Goal: Task Accomplishment & Management: Manage account settings

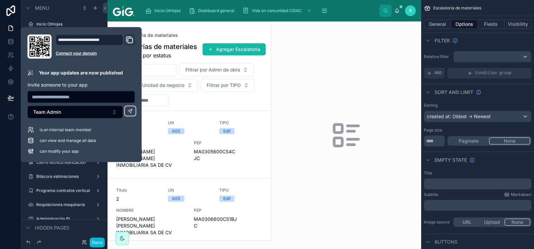
drag, startPoint x: 360, startPoint y: 82, endPoint x: 315, endPoint y: 64, distance: 48.4
click at [360, 82] on div at bounding box center [346, 135] width 150 height 228
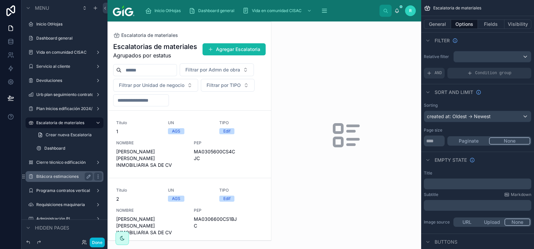
click at [64, 176] on label "Bitácora estimaciones" at bounding box center [63, 176] width 54 height 5
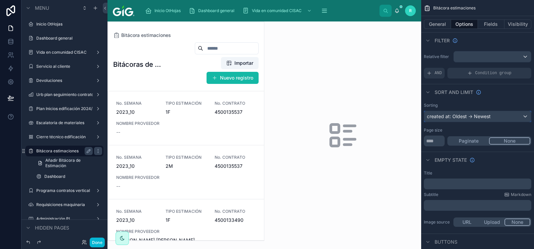
click at [485, 115] on div "created at: Oldest -> Newest" at bounding box center [477, 116] width 107 height 11
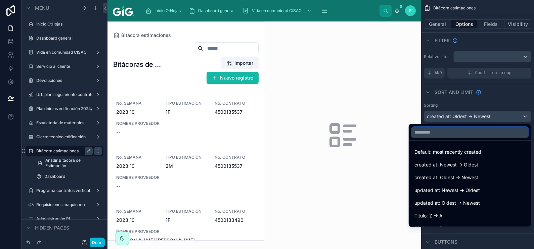
click at [472, 135] on input "text" at bounding box center [470, 132] width 117 height 11
click at [8, 44] on div "scrollable content" at bounding box center [267, 124] width 534 height 249
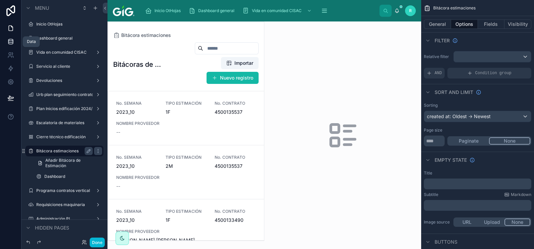
click at [8, 44] on icon at bounding box center [10, 41] width 7 height 7
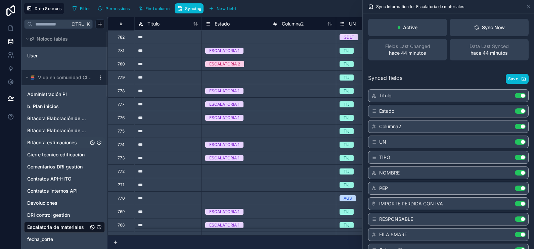
click at [74, 142] on span "Bitácora estimaciones" at bounding box center [52, 142] width 50 height 7
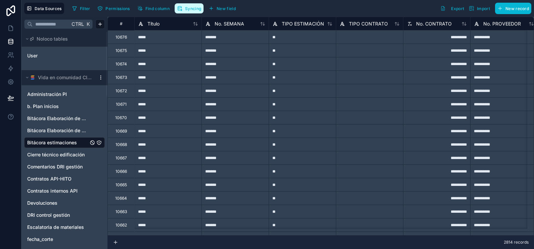
click at [187, 8] on span "Syncing" at bounding box center [193, 8] width 16 height 5
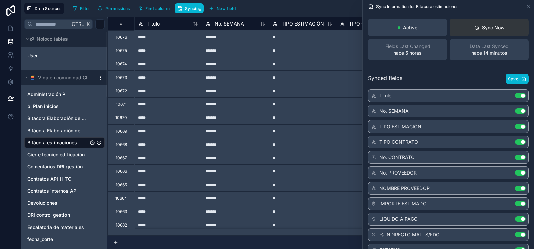
click at [492, 29] on div "Sync Now" at bounding box center [489, 27] width 31 height 7
click at [485, 23] on button "Sync Now" at bounding box center [489, 27] width 79 height 17
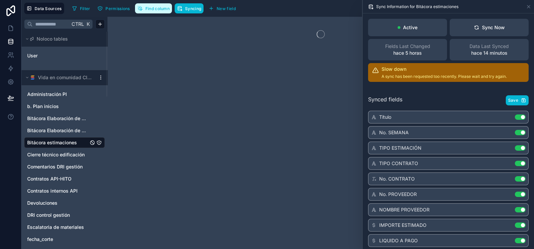
click at [157, 9] on span "Find column" at bounding box center [157, 8] width 24 height 5
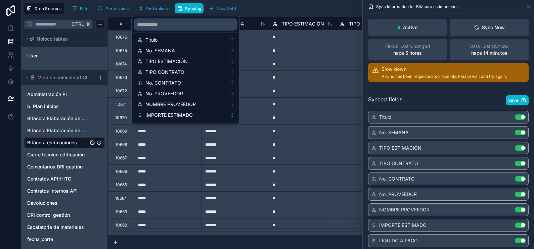
click at [175, 27] on input "scrollable content" at bounding box center [186, 24] width 102 height 11
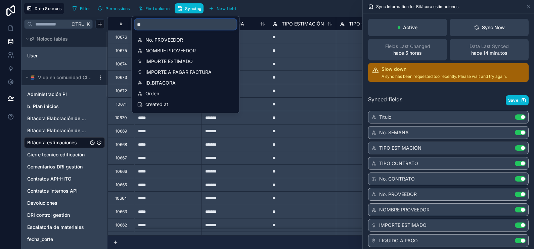
type input "***"
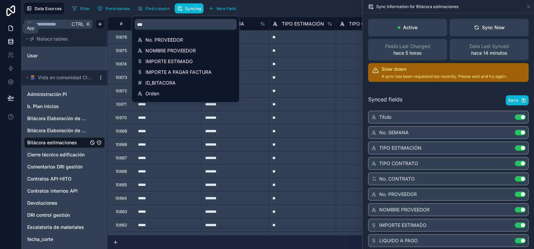
click at [13, 27] on icon at bounding box center [10, 28] width 7 height 7
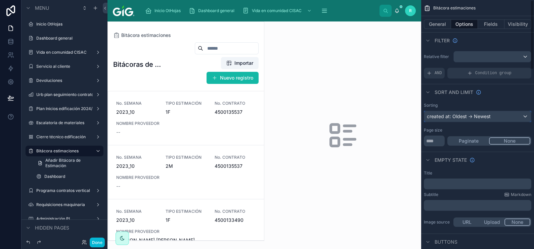
click at [468, 118] on div "created at: Oldest -> Newest" at bounding box center [477, 116] width 107 height 11
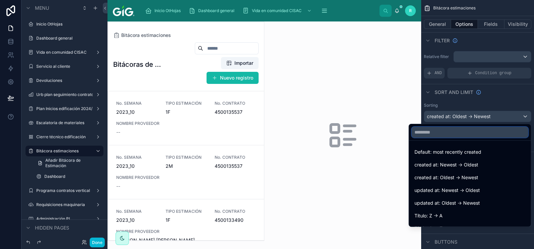
click at [460, 130] on input "text" at bounding box center [470, 132] width 117 height 11
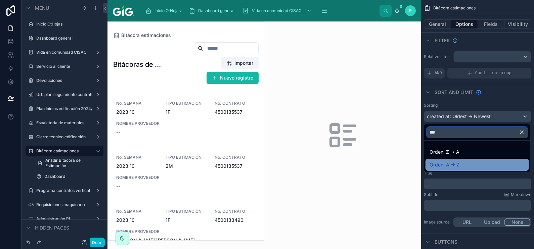
type input "***"
click at [472, 163] on div "Orden: A -> Z" at bounding box center [477, 165] width 95 height 8
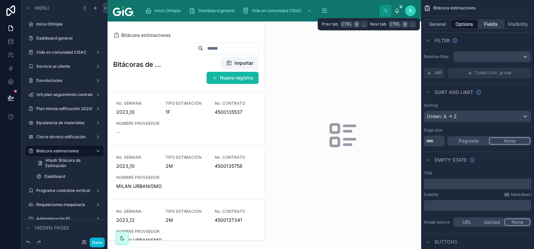
click at [491, 24] on button "Fields" at bounding box center [491, 23] width 27 height 9
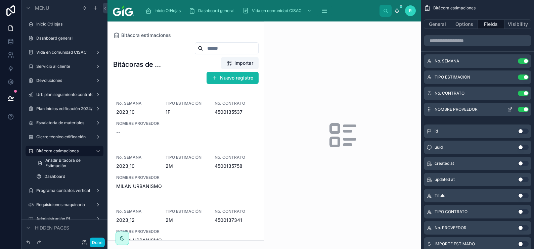
click at [508, 110] on icon "scrollable content" at bounding box center [509, 109] width 3 height 3
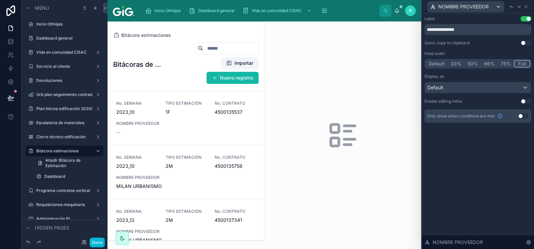
drag, startPoint x: 501, startPoint y: 65, endPoint x: 519, endPoint y: 27, distance: 42.2
click at [501, 65] on button "75%" at bounding box center [506, 63] width 16 height 7
click at [527, 5] on icon at bounding box center [526, 6] width 3 height 3
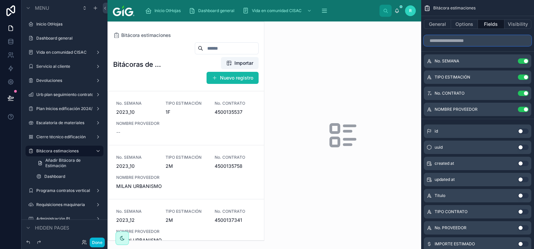
click at [485, 38] on input "scrollable content" at bounding box center [477, 40] width 107 height 11
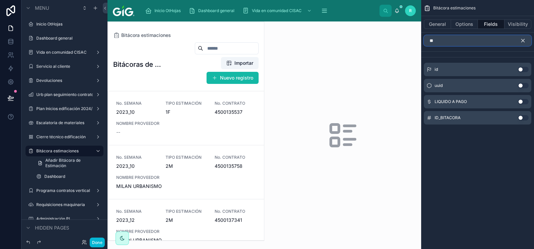
type input "**"
click at [524, 116] on button "Use setting" at bounding box center [523, 117] width 11 height 5
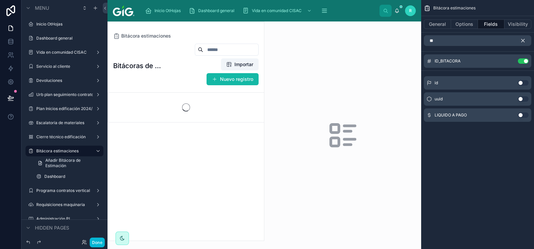
click at [525, 38] on icon "scrollable content" at bounding box center [523, 41] width 6 height 6
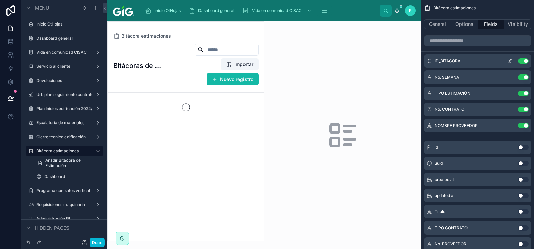
click at [507, 59] on icon "scrollable content" at bounding box center [509, 60] width 5 height 5
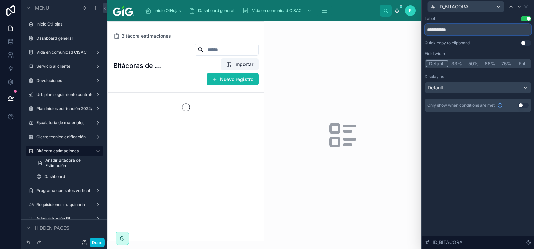
drag, startPoint x: 463, startPoint y: 29, endPoint x: 432, endPoint y: 37, distance: 32.3
click at [432, 37] on div "**********" at bounding box center [477, 64] width 107 height 96
type input "**"
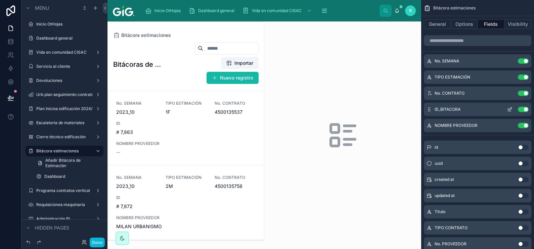
click at [510, 109] on icon "scrollable content" at bounding box center [509, 109] width 5 height 5
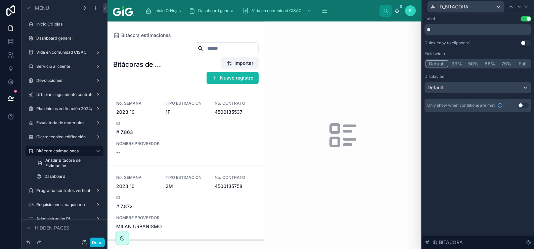
click at [458, 64] on button "33%" at bounding box center [456, 63] width 17 height 7
click at [439, 65] on button "Default" at bounding box center [436, 63] width 22 height 7
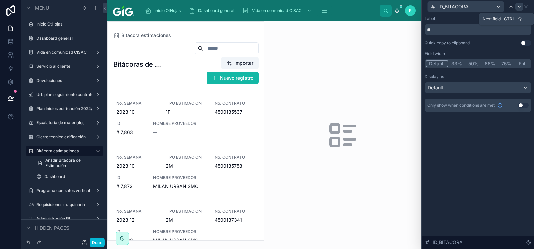
click at [517, 7] on icon at bounding box center [518, 6] width 5 height 5
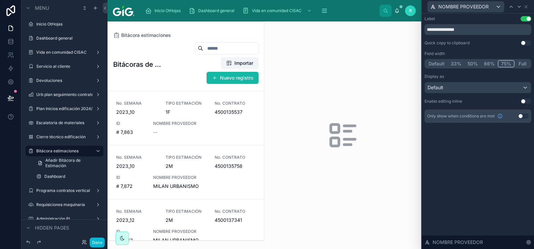
click at [486, 61] on button "66%" at bounding box center [489, 63] width 17 height 7
click at [510, 7] on icon at bounding box center [511, 6] width 3 height 1
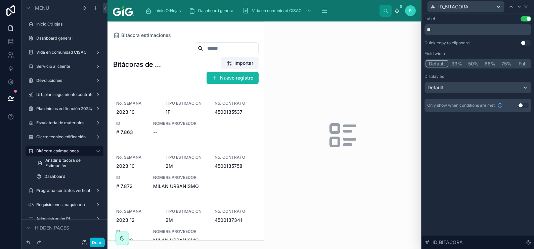
click at [457, 63] on button "33%" at bounding box center [456, 63] width 17 height 7
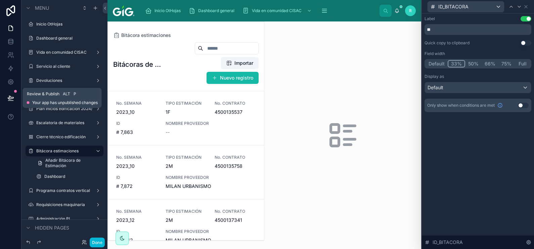
drag, startPoint x: 10, startPoint y: 97, endPoint x: 23, endPoint y: 99, distance: 13.3
click at [10, 97] on icon at bounding box center [10, 98] width 7 height 7
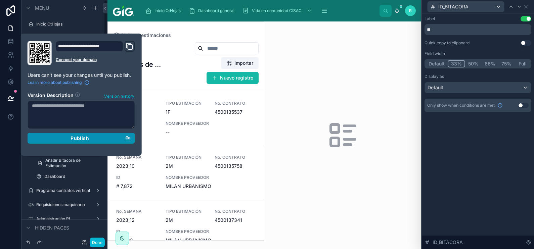
click at [86, 137] on span "Publish" at bounding box center [80, 138] width 18 height 6
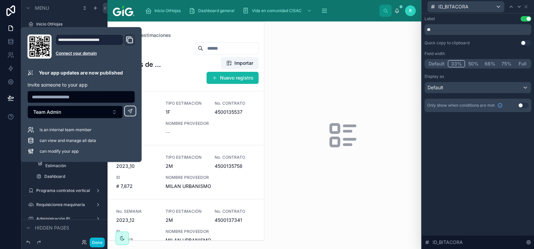
click at [237, 116] on div at bounding box center [186, 131] width 156 height 219
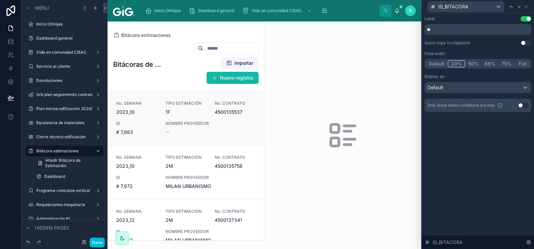
click at [225, 123] on link "No. SEMANA 2023_10 TIPO ESTIMACIÓN 1F No. CONTRATO 4500135537 ID # 7,863 NOMBRE…" at bounding box center [186, 118] width 156 height 54
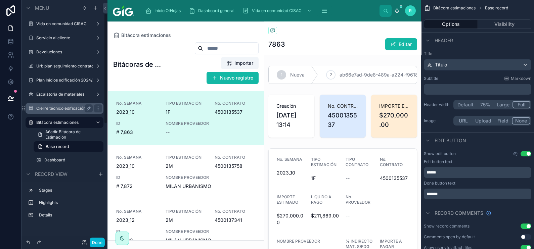
scroll to position [42, 0]
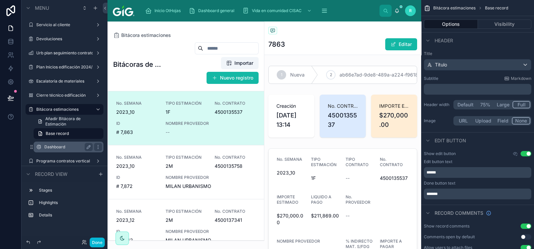
click at [60, 146] on label "Dashboard" at bounding box center [67, 146] width 46 height 5
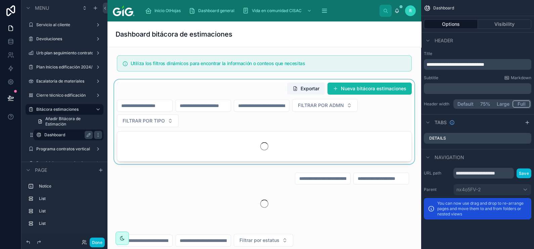
click at [315, 128] on div at bounding box center [264, 122] width 303 height 85
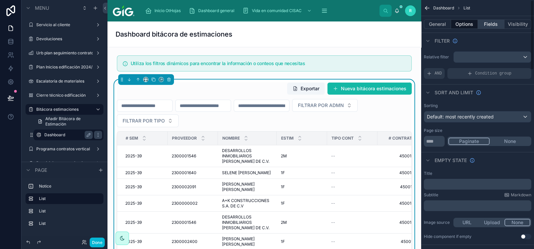
click at [495, 24] on button "Fields" at bounding box center [491, 23] width 27 height 9
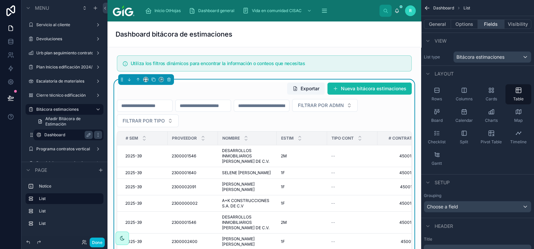
click at [494, 24] on button "Fields" at bounding box center [491, 23] width 27 height 9
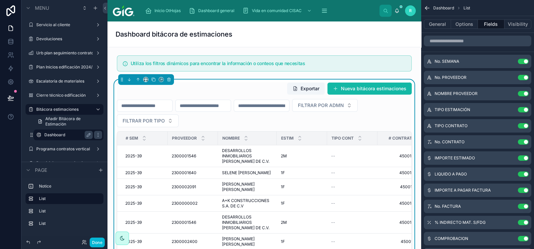
click at [459, 42] on input "scrollable content" at bounding box center [477, 41] width 107 height 11
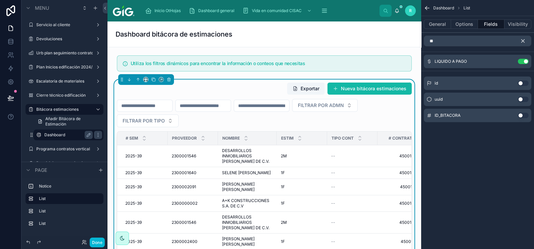
type input "**"
click at [520, 114] on button "Use setting" at bounding box center [523, 115] width 11 height 5
click at [523, 39] on icon "scrollable content" at bounding box center [523, 41] width 6 height 6
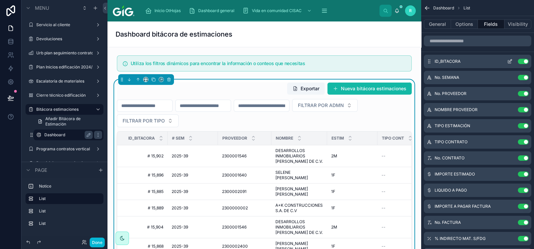
click at [510, 62] on icon "scrollable content" at bounding box center [510, 60] width 3 height 3
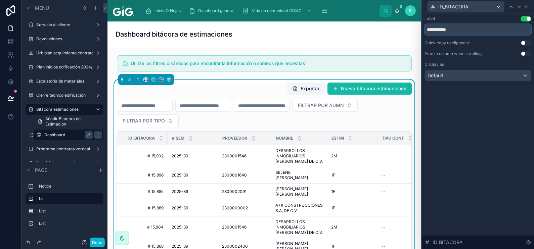
click at [447, 31] on input "**********" at bounding box center [477, 29] width 107 height 11
type input "**"
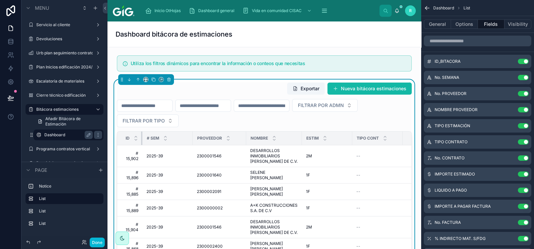
drag, startPoint x: 166, startPoint y: 137, endPoint x: 130, endPoint y: 137, distance: 36.6
click at [130, 137] on th "ID" at bounding box center [129, 139] width 25 height 14
drag, startPoint x: 141, startPoint y: 139, endPoint x: 145, endPoint y: 140, distance: 3.8
click at [145, 140] on tr "ID # SEM PROVEEDOR NOMBRE ESTIM TIPO CONT # CONTRATO IMPORTE EST LIQUIDO A PAGO…" at bounding box center [474, 139] width 714 height 14
drag, startPoint x: 142, startPoint y: 134, endPoint x: 3, endPoint y: 168, distance: 143.1
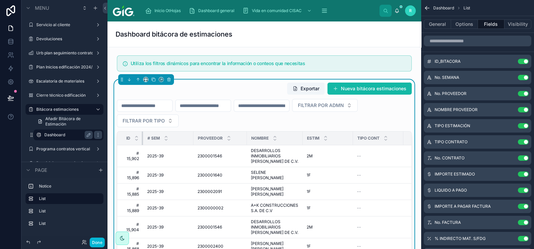
click at [146, 140] on tr "ID # SEM PROVEEDOR NOMBRE ESTIM TIPO CONT # CONTRATO IMPORTE EST LIQUIDO A PAGO…" at bounding box center [474, 139] width 714 height 14
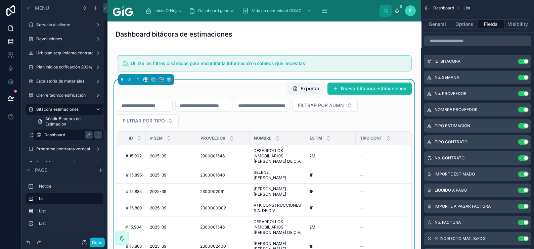
click at [9, 42] on icon at bounding box center [10, 41] width 4 height 3
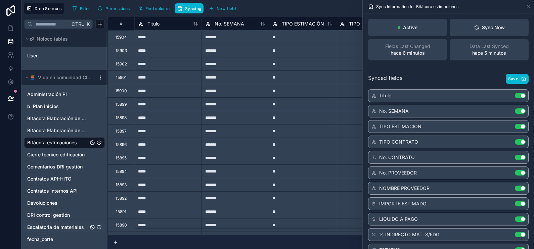
click at [74, 227] on span "Escalatoria de materiales" at bounding box center [55, 227] width 57 height 7
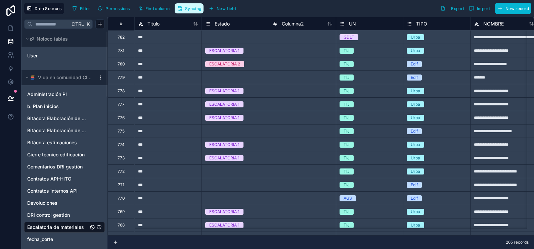
click at [193, 8] on span "Syncing" at bounding box center [193, 8] width 16 height 5
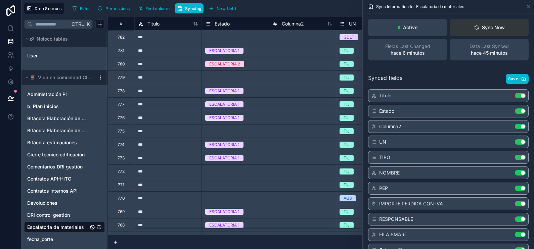
click at [494, 22] on button "Sync Now" at bounding box center [489, 27] width 79 height 17
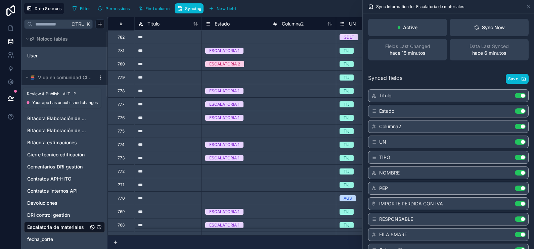
click at [17, 106] on button at bounding box center [10, 98] width 15 height 19
click at [11, 96] on icon at bounding box center [10, 98] width 7 height 7
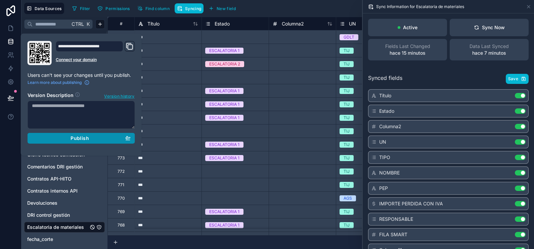
click at [67, 138] on div "Publish" at bounding box center [81, 138] width 99 height 6
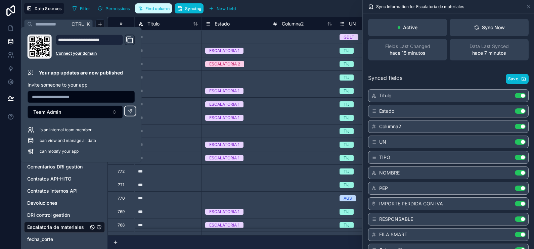
click at [154, 5] on button "Find column" at bounding box center [153, 8] width 37 height 10
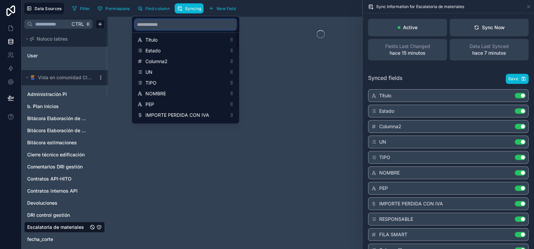
click at [171, 25] on input "scrollable content" at bounding box center [186, 24] width 102 height 11
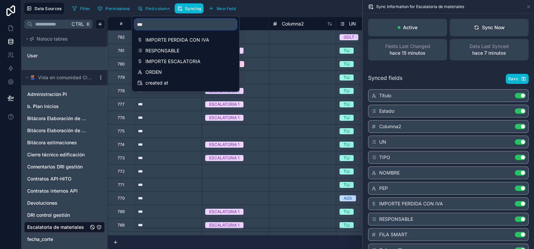
type input "****"
click at [275, 7] on div "Filter Permissions Find column Syncing New field Export Import New record" at bounding box center [301, 8] width 462 height 11
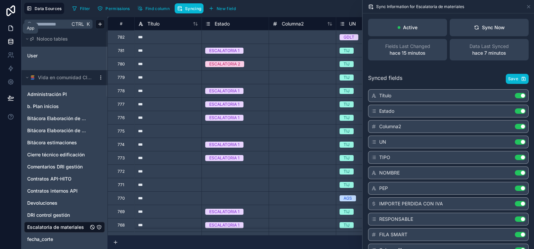
click at [7, 24] on link at bounding box center [10, 27] width 21 height 13
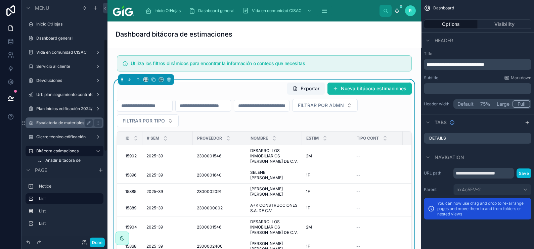
drag, startPoint x: 63, startPoint y: 96, endPoint x: 67, endPoint y: 40, distance: 56.6
click at [67, 120] on label "Escalatoria de materiales" at bounding box center [63, 122] width 54 height 5
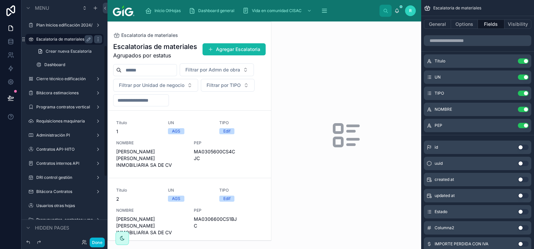
click at [149, 144] on div at bounding box center [189, 131] width 163 height 219
click at [508, 60] on icon "scrollable content" at bounding box center [509, 60] width 5 height 5
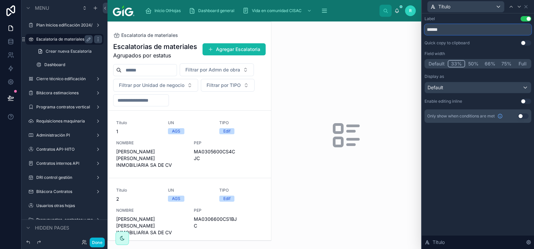
click at [435, 30] on input "******" at bounding box center [477, 29] width 107 height 11
type input "**"
click at [528, 7] on icon at bounding box center [525, 6] width 5 height 5
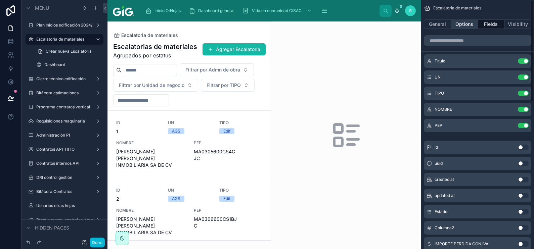
click at [468, 26] on button "Options" at bounding box center [464, 23] width 27 height 9
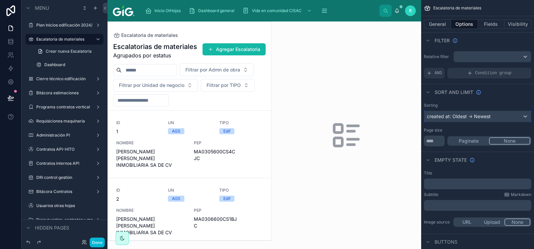
click at [491, 117] on div "created at: Oldest -> Newest" at bounding box center [477, 116] width 107 height 11
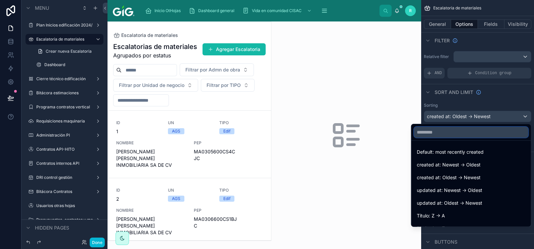
click at [486, 135] on input "text" at bounding box center [471, 132] width 114 height 11
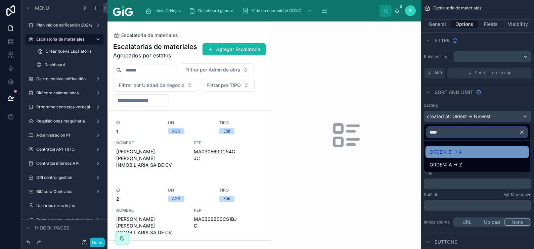
type input "****"
click at [481, 151] on div "ORDEN: Z -> A" at bounding box center [477, 152] width 95 height 8
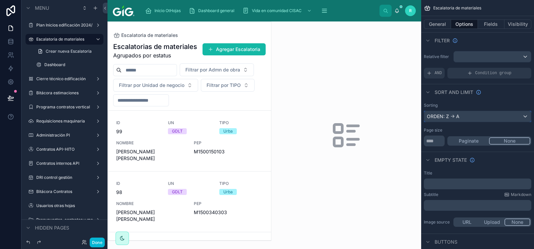
click at [480, 118] on div "ORDEN: Z -> A" at bounding box center [477, 116] width 107 height 11
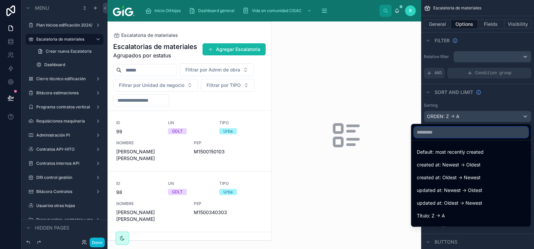
click at [473, 134] on input "text" at bounding box center [471, 132] width 114 height 11
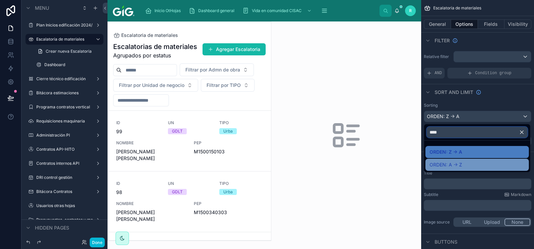
type input "****"
click at [481, 165] on div "ORDEN: A -> Z" at bounding box center [477, 165] width 95 height 8
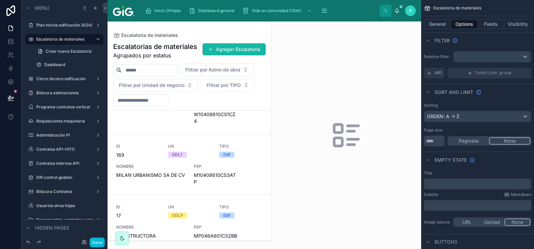
scroll to position [5485, 0]
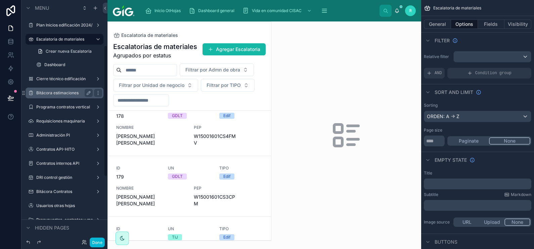
click at [62, 96] on div "Bitácora estimaciones" at bounding box center [64, 93] width 56 height 8
click at [62, 94] on label "Bitácora estimaciones" at bounding box center [63, 92] width 54 height 5
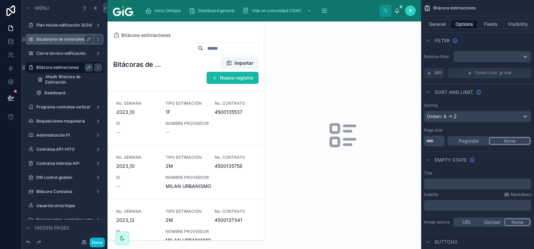
click at [67, 39] on label "Escalatoria de materiales" at bounding box center [63, 39] width 54 height 5
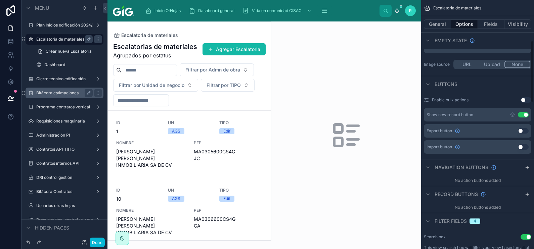
scroll to position [168, 0]
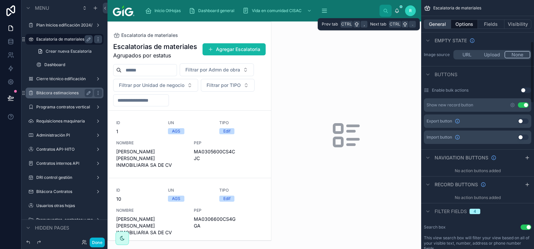
click at [439, 25] on button "General" at bounding box center [437, 23] width 27 height 9
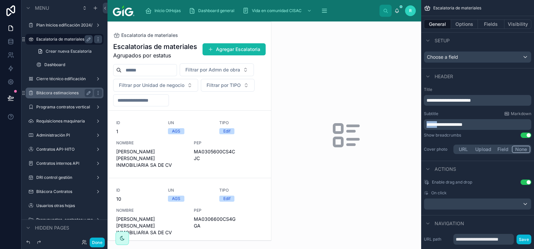
drag, startPoint x: 480, startPoint y: 126, endPoint x: 415, endPoint y: 127, distance: 65.2
click at [415, 127] on div "Inicio OtHojas Dashboard general Vida en comunidad CISAC Servicio al cliente De…" at bounding box center [320, 124] width 426 height 249
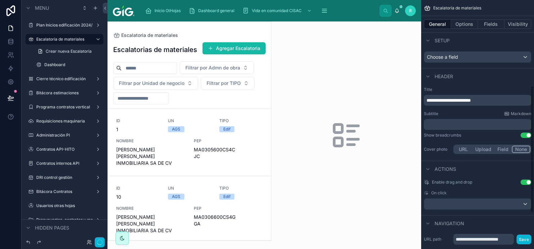
click at [468, 114] on div "Subtitle Markdown" at bounding box center [477, 113] width 107 height 5
click at [70, 62] on label "Dashboard" at bounding box center [67, 64] width 46 height 5
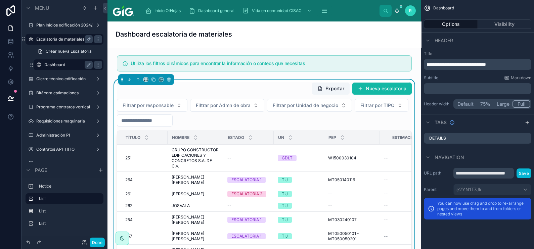
click at [72, 39] on label "Escalatoria de materiales" at bounding box center [63, 39] width 54 height 5
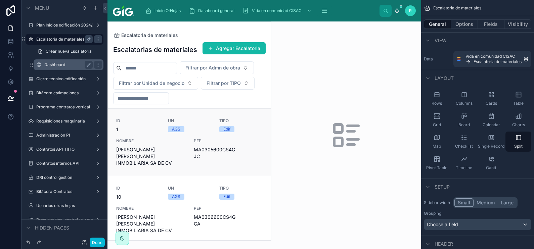
click at [152, 133] on div "ID 1" at bounding box center [138, 125] width 44 height 15
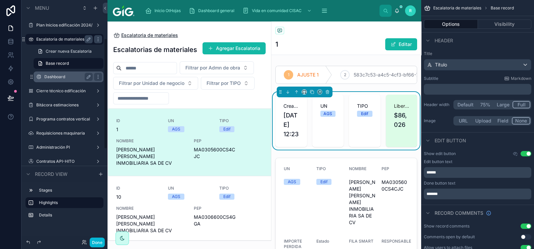
click at [171, 36] on span "Escalatoria de materiales" at bounding box center [149, 35] width 57 height 7
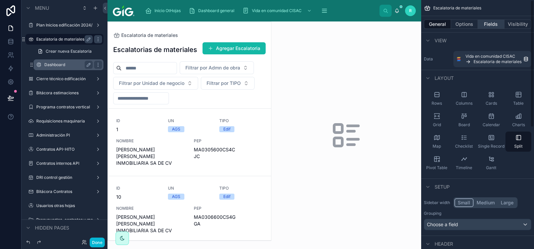
click at [494, 25] on button "Fields" at bounding box center [491, 23] width 27 height 9
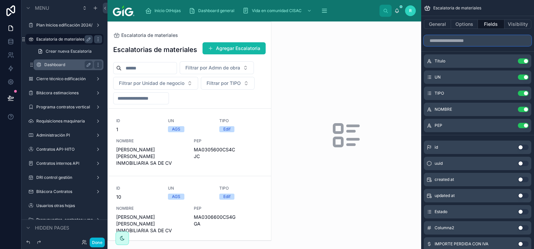
click at [486, 44] on input "scrollable content" at bounding box center [477, 40] width 107 height 11
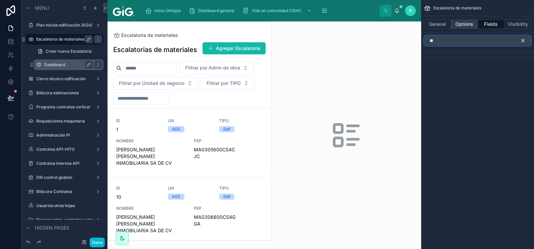
type input "*"
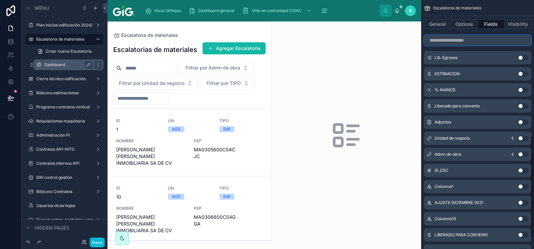
scroll to position [358, 0]
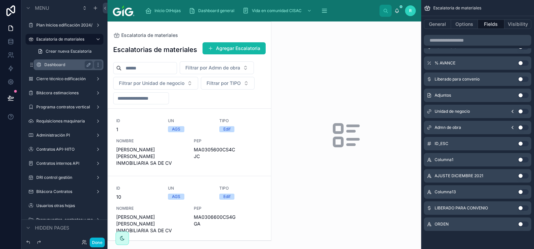
click at [523, 144] on button "Use setting" at bounding box center [523, 143] width 11 height 5
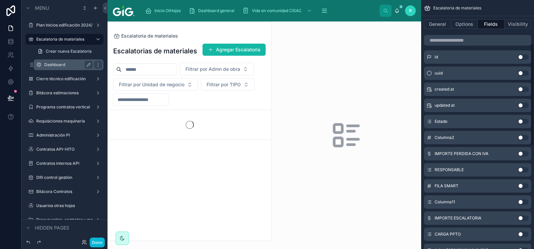
scroll to position [0, 0]
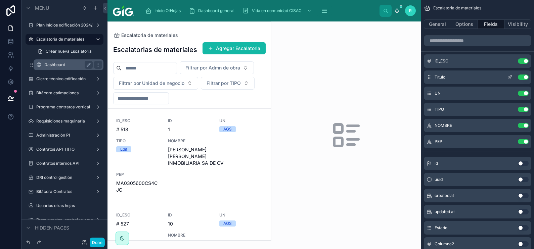
click at [510, 78] on icon "scrollable content" at bounding box center [509, 77] width 5 height 5
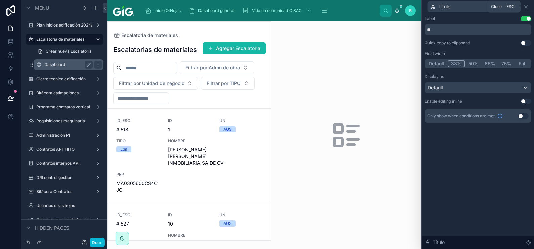
click at [527, 7] on icon at bounding box center [525, 6] width 5 height 5
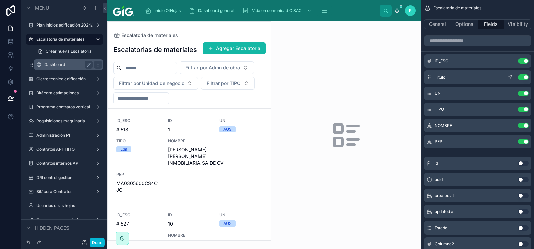
click at [525, 77] on button "Use setting" at bounding box center [523, 77] width 11 height 5
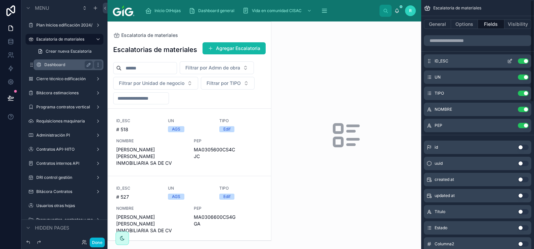
click at [509, 63] on icon "scrollable content" at bounding box center [509, 60] width 5 height 5
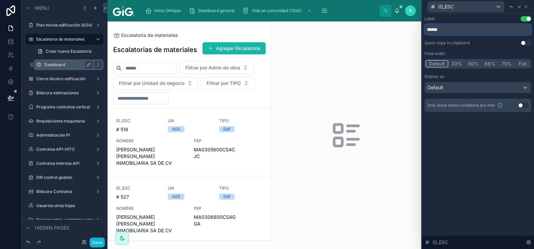
click at [460, 30] on input "******" at bounding box center [477, 29] width 107 height 11
type input "**"
click at [486, 149] on div "Label Use setting ** Quick copy to clipboard Use setting Field width Default 33…" at bounding box center [478, 131] width 112 height 236
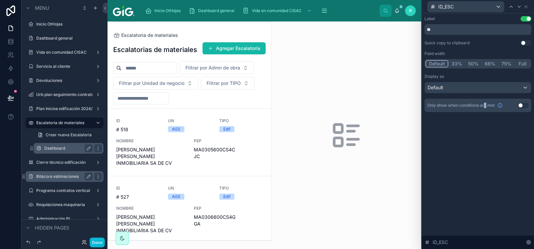
click at [64, 175] on label "Bitácora estimaciones" at bounding box center [63, 176] width 54 height 5
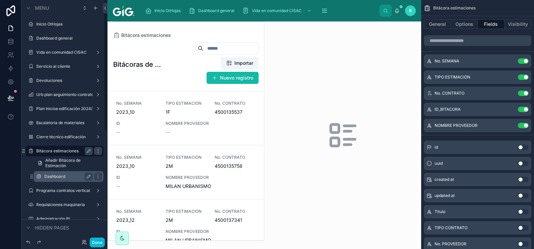
click at [64, 179] on div "Dashboard" at bounding box center [68, 177] width 48 height 8
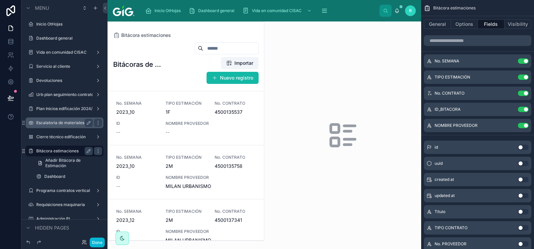
click at [67, 123] on label "Escalatoria de materiales" at bounding box center [63, 122] width 54 height 5
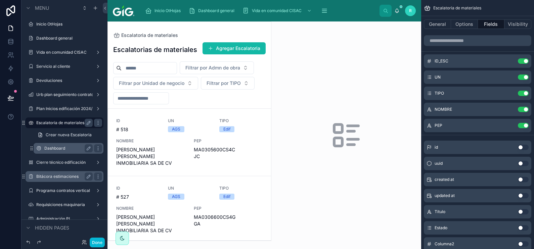
click at [67, 147] on label "Dashboard" at bounding box center [67, 148] width 46 height 5
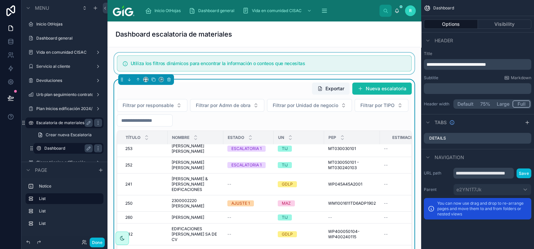
scroll to position [252, 0]
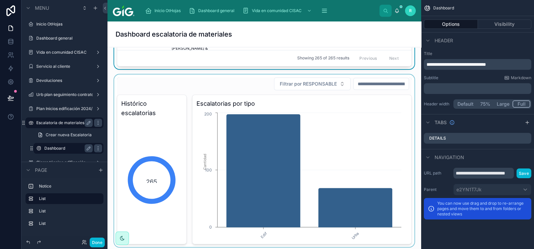
click at [178, 149] on div at bounding box center [264, 161] width 303 height 173
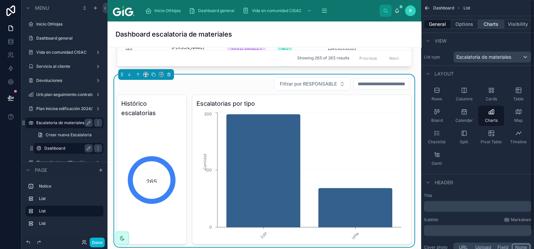
click at [491, 22] on button "Charts" at bounding box center [491, 23] width 27 height 9
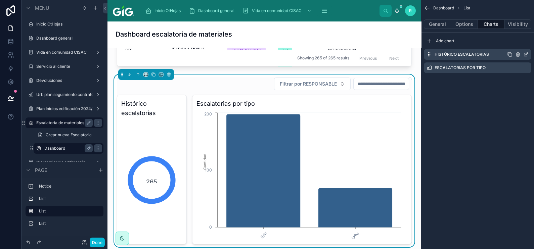
click at [525, 54] on icon "scrollable content" at bounding box center [526, 53] width 3 height 3
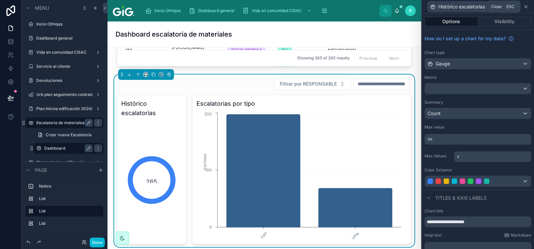
click at [527, 7] on icon at bounding box center [525, 6] width 5 height 5
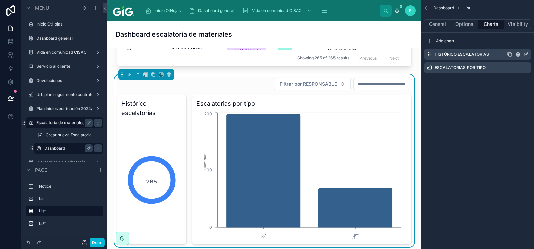
click at [511, 54] on icon "scrollable content" at bounding box center [509, 54] width 5 height 5
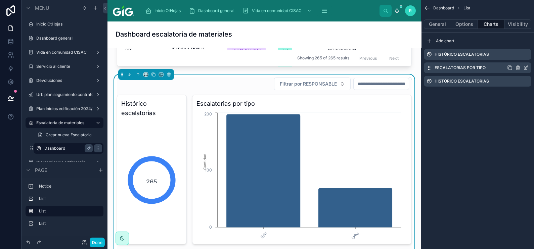
click at [509, 67] on icon "scrollable content" at bounding box center [509, 67] width 5 height 5
click at [517, 82] on icon "scrollable content" at bounding box center [517, 81] width 0 height 1
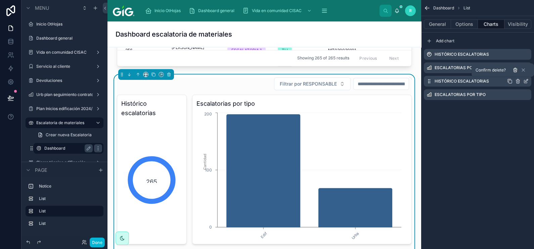
click at [515, 71] on icon at bounding box center [515, 70] width 0 height 1
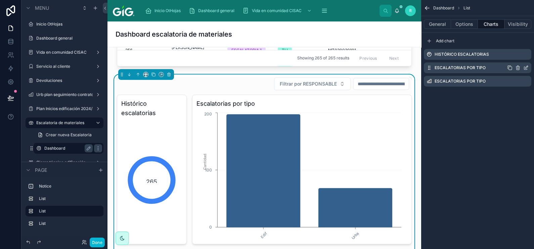
click at [526, 68] on icon "scrollable content" at bounding box center [526, 67] width 3 height 3
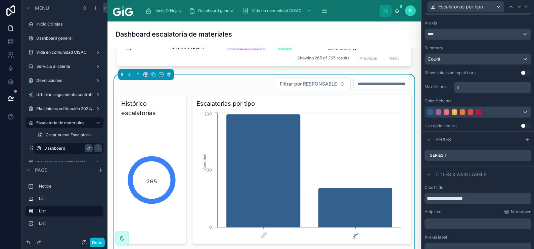
scroll to position [107, 0]
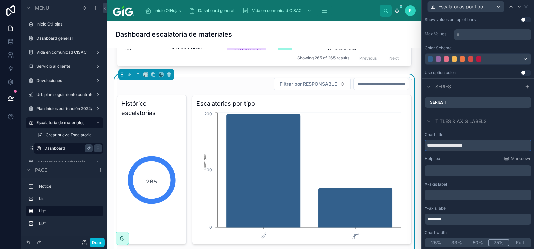
drag, startPoint x: 488, startPoint y: 144, endPoint x: 462, endPoint y: 149, distance: 26.4
click at [462, 149] on input "**********" at bounding box center [477, 145] width 107 height 11
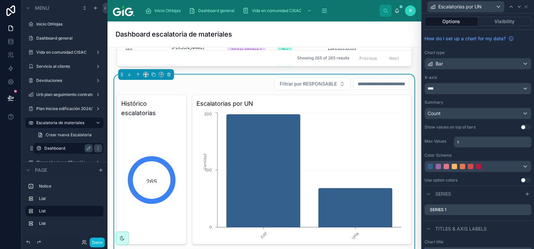
type input "**********"
click at [470, 87] on div "****" at bounding box center [478, 88] width 106 height 11
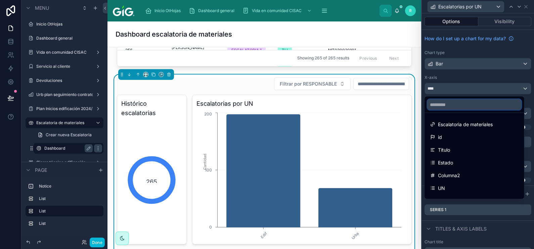
click at [466, 104] on input "text" at bounding box center [474, 104] width 94 height 11
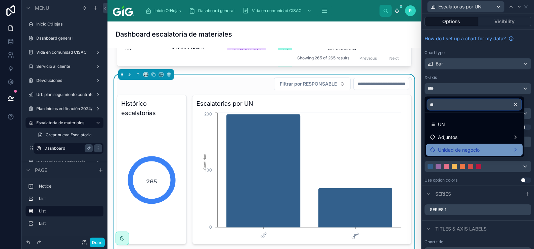
type input "**"
click at [487, 151] on div "Unidad de negocio" at bounding box center [474, 150] width 89 height 8
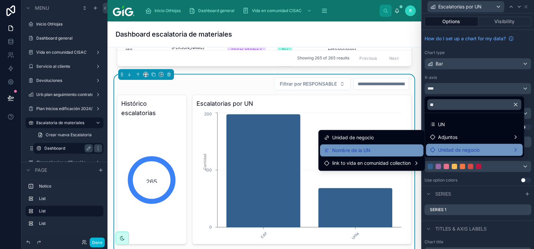
click at [381, 154] on div "Nombre de la UN" at bounding box center [371, 150] width 95 height 8
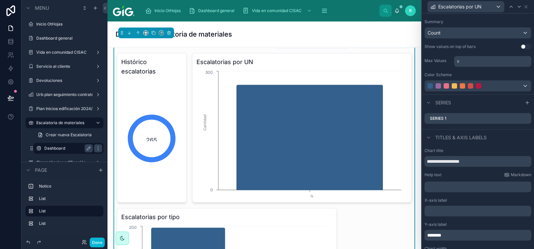
scroll to position [84, 0]
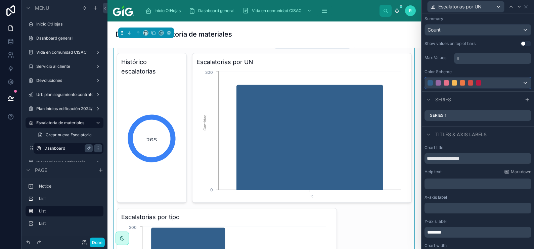
click at [512, 85] on div at bounding box center [478, 83] width 106 height 11
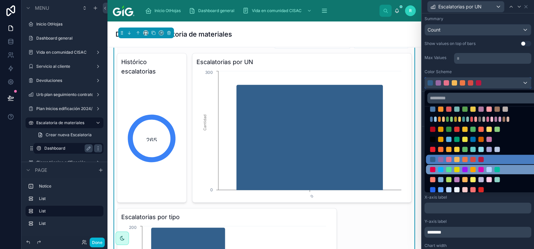
scroll to position [40, 0]
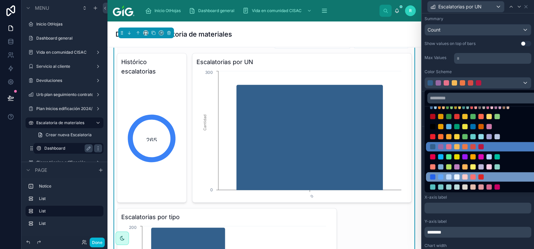
click at [510, 176] on div at bounding box center [473, 176] width 86 height 5
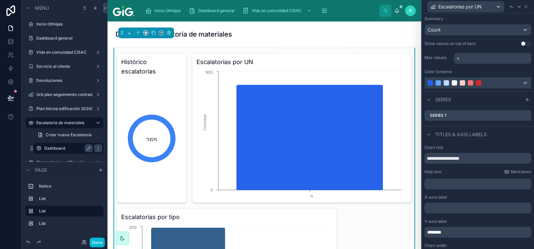
click at [499, 84] on div at bounding box center [470, 82] width 86 height 5
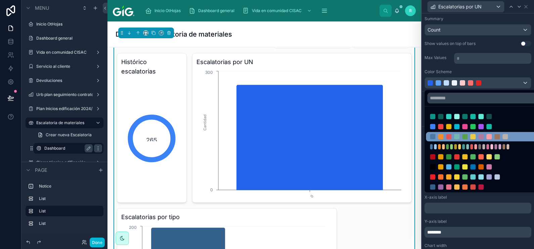
click at [522, 137] on div at bounding box center [482, 136] width 105 height 5
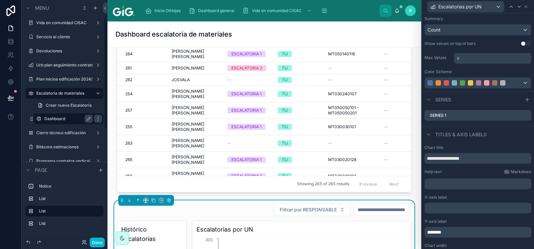
scroll to position [42, 0]
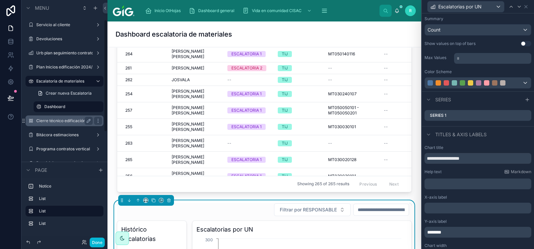
click at [75, 121] on label "Cierre técnico edificación" at bounding box center [63, 120] width 54 height 5
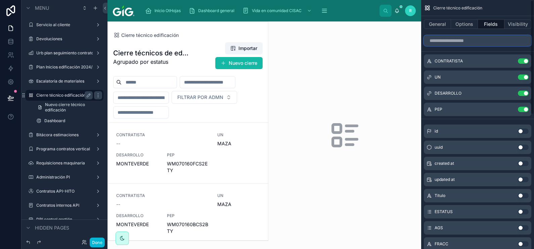
click at [493, 35] on input "scrollable content" at bounding box center [477, 40] width 107 height 11
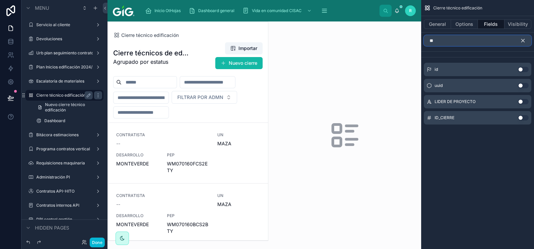
type input "**"
click at [524, 116] on button "Use setting" at bounding box center [523, 117] width 11 height 5
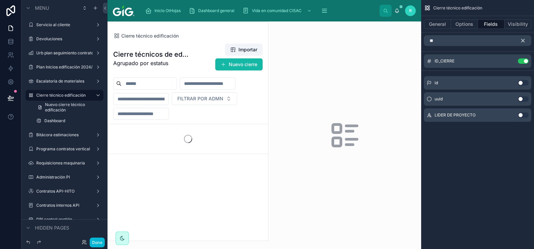
click at [525, 40] on icon "scrollable content" at bounding box center [523, 41] width 6 height 6
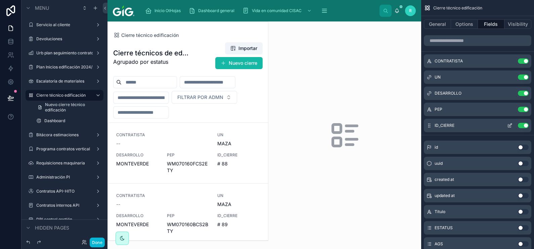
click at [510, 123] on icon "scrollable content" at bounding box center [509, 125] width 5 height 5
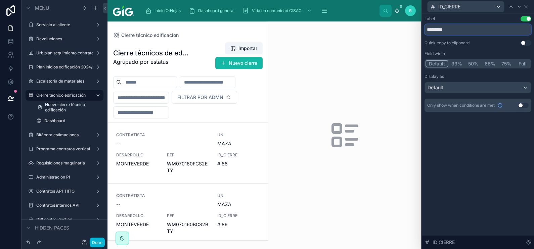
drag, startPoint x: 462, startPoint y: 27, endPoint x: 433, endPoint y: 32, distance: 29.3
click at [433, 32] on input "*********" at bounding box center [477, 29] width 107 height 11
type input "**"
click at [526, 7] on icon at bounding box center [526, 6] width 3 height 3
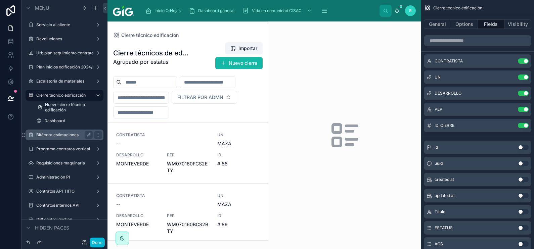
click at [10, 95] on icon at bounding box center [10, 98] width 7 height 7
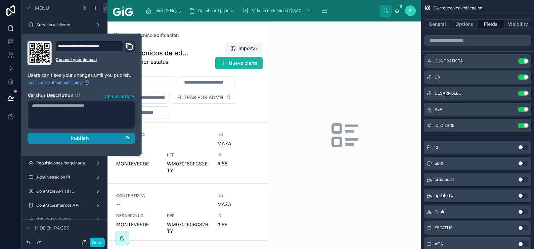
click at [87, 143] on button "Publish" at bounding box center [81, 138] width 107 height 11
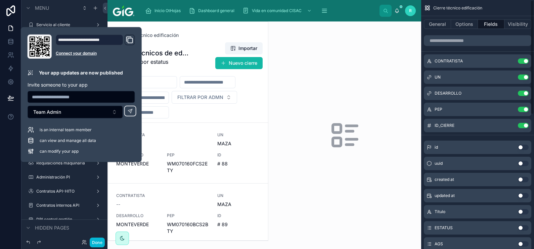
click at [337, 85] on div at bounding box center [344, 135] width 153 height 228
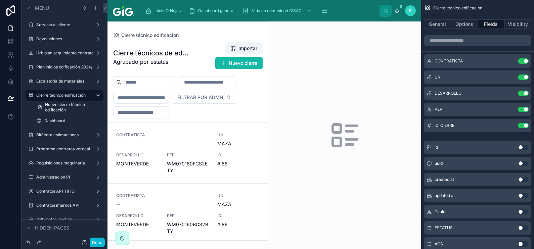
drag, startPoint x: 68, startPoint y: 136, endPoint x: 4, endPoint y: 102, distance: 72.3
click at [68, 136] on label "Bitácora estimaciones" at bounding box center [64, 134] width 56 height 5
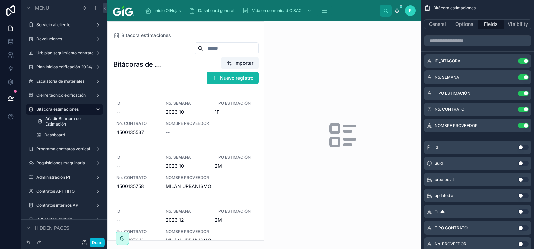
click at [223, 117] on div at bounding box center [186, 131] width 156 height 219
click at [66, 133] on label "Dashboard" at bounding box center [67, 134] width 46 height 5
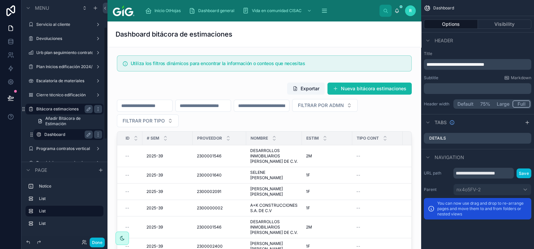
scroll to position [42, 0]
click at [68, 80] on label "Escalatoria de materiales" at bounding box center [63, 81] width 54 height 5
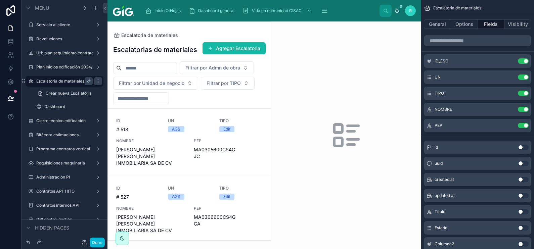
click at [181, 168] on div at bounding box center [189, 131] width 163 height 219
click at [175, 163] on span "[PERSON_NAME] INMOBILIARIA SA DE CV" at bounding box center [151, 156] width 70 height 20
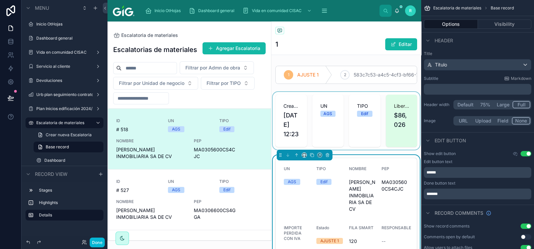
scroll to position [42, 0]
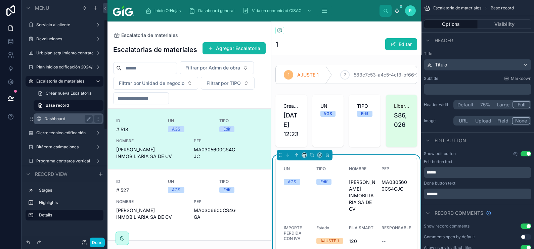
click at [56, 119] on label "Dashboard" at bounding box center [67, 118] width 46 height 5
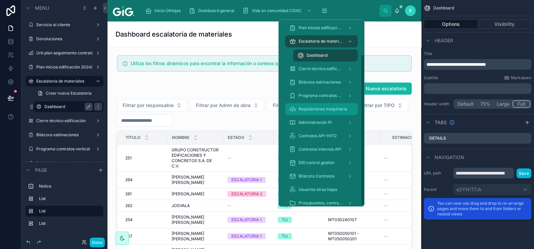
scroll to position [44, 0]
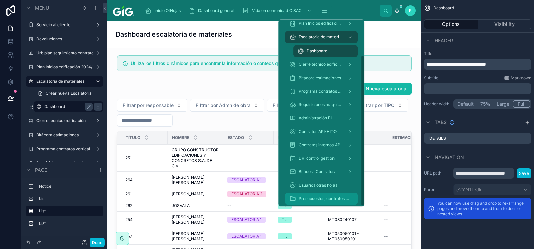
click at [333, 199] on span "Presupuestos, contratos y materiales" at bounding box center [325, 198] width 52 height 5
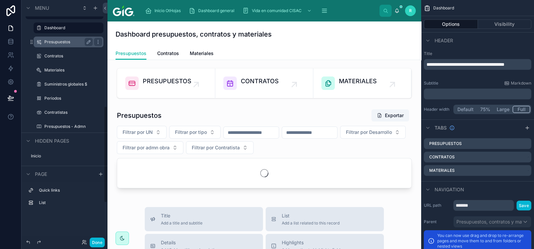
scroll to position [210, 0]
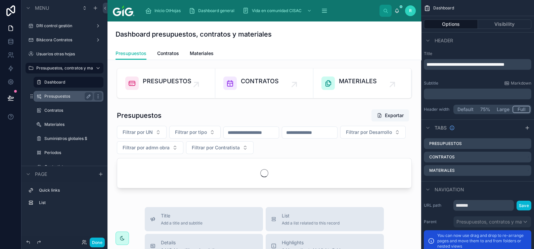
click at [72, 94] on label "Presupuestos" at bounding box center [67, 96] width 46 height 5
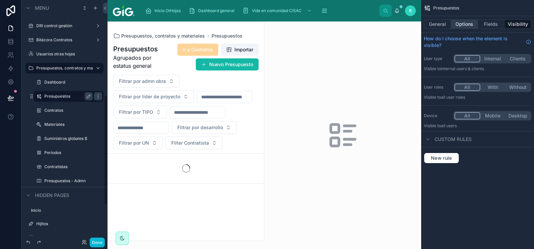
click at [463, 24] on button "Options" at bounding box center [464, 23] width 27 height 9
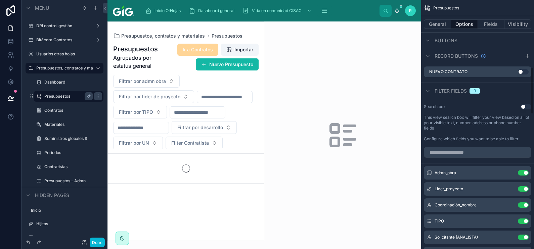
scroll to position [378, 0]
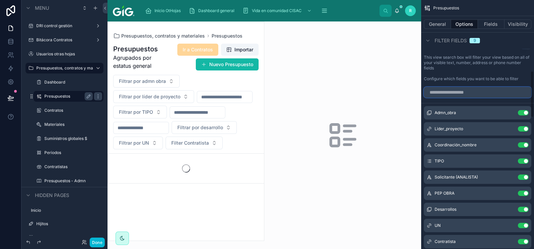
click at [472, 95] on input "scrollable content" at bounding box center [477, 92] width 107 height 11
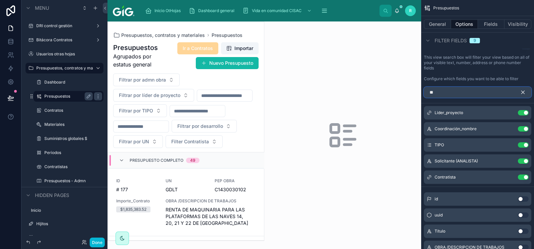
scroll to position [369, 0]
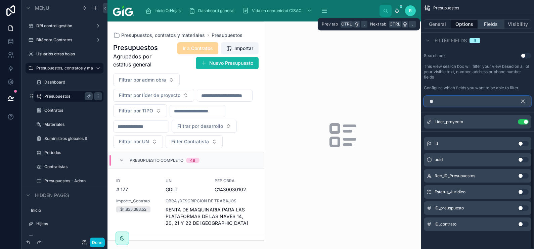
type input "**"
click at [495, 22] on button "Fields" at bounding box center [491, 23] width 27 height 9
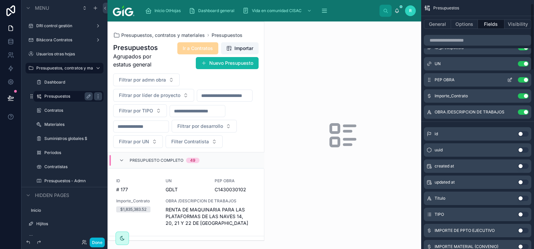
scroll to position [0, 0]
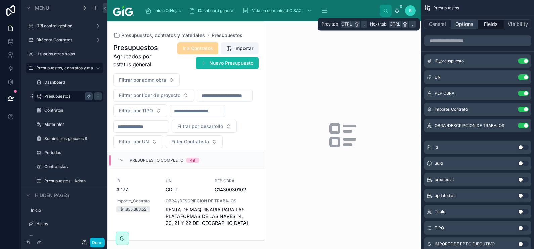
click at [465, 22] on button "Options" at bounding box center [464, 23] width 27 height 9
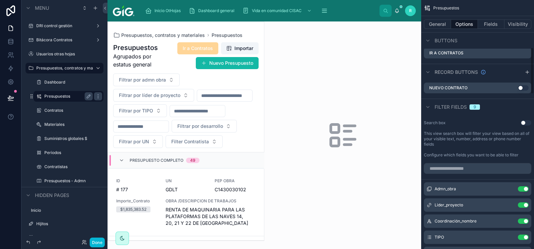
scroll to position [378, 0]
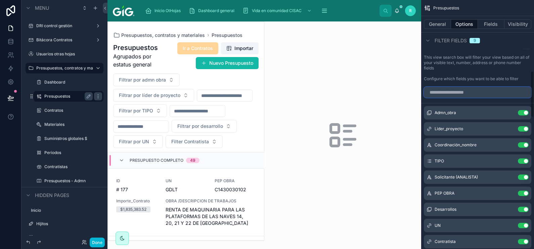
click at [481, 96] on input "scrollable content" at bounding box center [477, 92] width 107 height 11
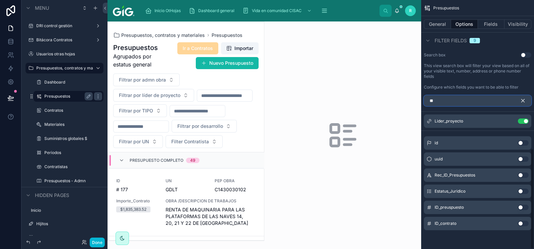
scroll to position [369, 0]
type input "**"
click at [524, 206] on button "Use setting" at bounding box center [523, 208] width 11 height 5
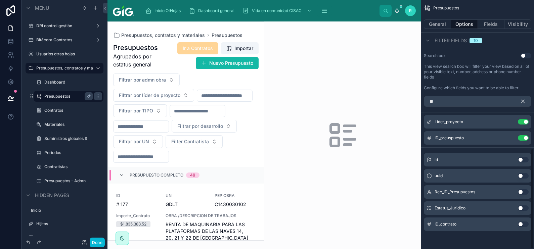
click at [525, 102] on icon "scrollable content" at bounding box center [523, 101] width 6 height 6
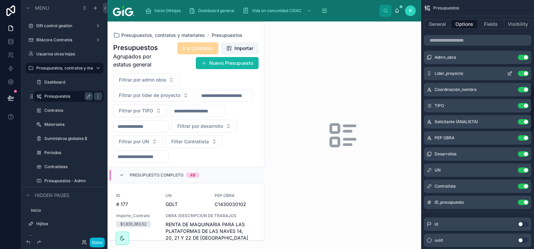
scroll to position [453, 0]
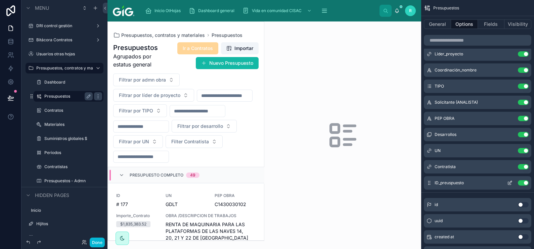
click at [510, 180] on icon "scrollable content" at bounding box center [509, 182] width 5 height 5
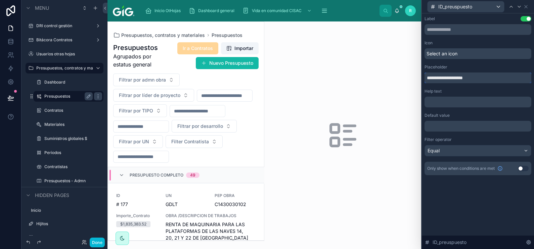
drag, startPoint x: 484, startPoint y: 78, endPoint x: 446, endPoint y: 82, distance: 37.5
click at [446, 82] on input "**********" at bounding box center [477, 78] width 107 height 11
type input "**********"
click at [489, 70] on div "**********" at bounding box center [477, 73] width 107 height 19
click at [69, 110] on label "Contratos" at bounding box center [67, 110] width 46 height 5
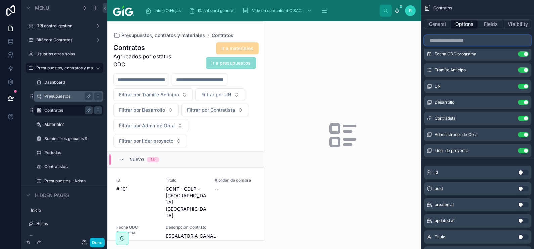
click at [485, 40] on input "scrollable content" at bounding box center [477, 40] width 107 height 11
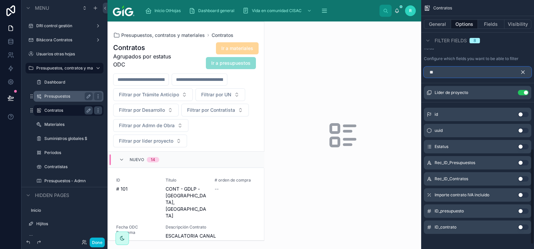
scroll to position [401, 0]
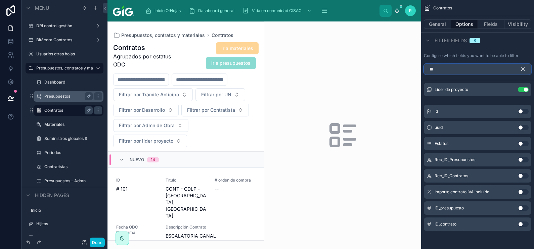
type input "**"
click at [525, 224] on button "Use setting" at bounding box center [523, 224] width 11 height 5
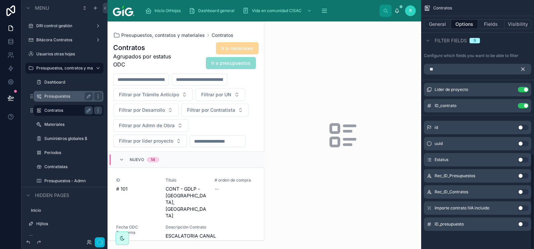
click at [524, 70] on icon "scrollable content" at bounding box center [523, 69] width 6 height 6
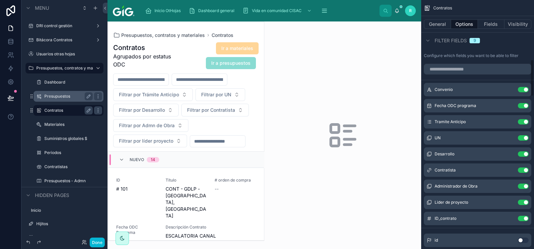
scroll to position [485, 0]
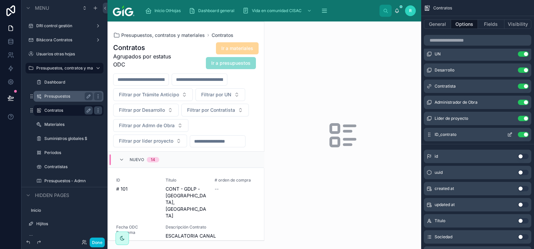
click at [508, 134] on icon "scrollable content" at bounding box center [509, 135] width 3 height 3
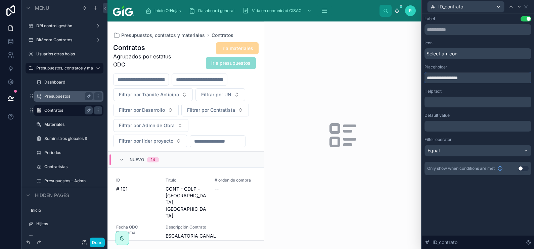
drag, startPoint x: 475, startPoint y: 77, endPoint x: 448, endPoint y: 76, distance: 27.3
click at [448, 76] on input "**********" at bounding box center [477, 78] width 107 height 11
type input "**********"
click at [71, 79] on div "Dashboard" at bounding box center [68, 82] width 48 height 8
click at [57, 80] on label "Dashboard" at bounding box center [67, 82] width 46 height 5
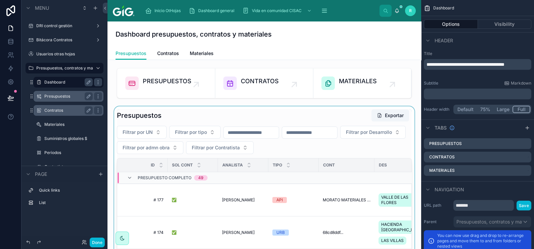
click at [246, 116] on div at bounding box center [264, 227] width 303 height 242
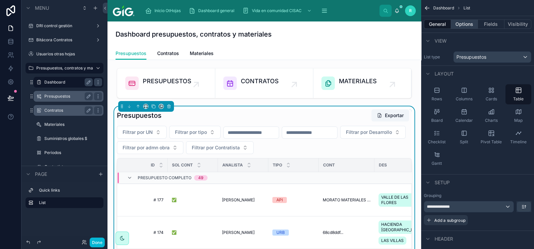
click at [468, 24] on button "Options" at bounding box center [464, 23] width 27 height 9
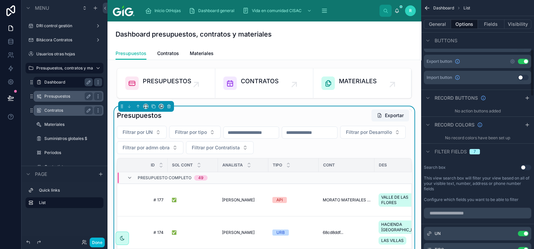
scroll to position [335, 0]
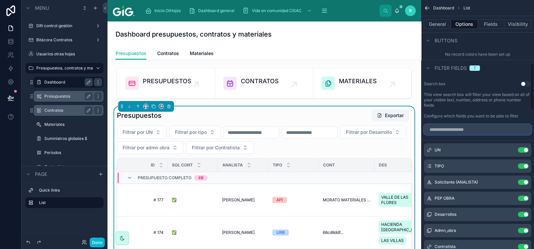
click at [466, 131] on input "scrollable content" at bounding box center [477, 129] width 107 height 11
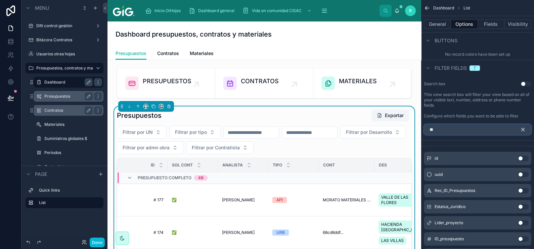
type input "**"
click at [486, 107] on label "This view search box will filter your view based on all of your visible text, n…" at bounding box center [477, 100] width 107 height 16
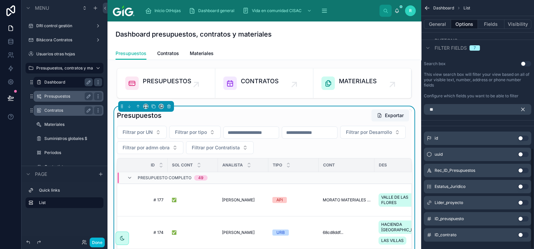
scroll to position [366, 0]
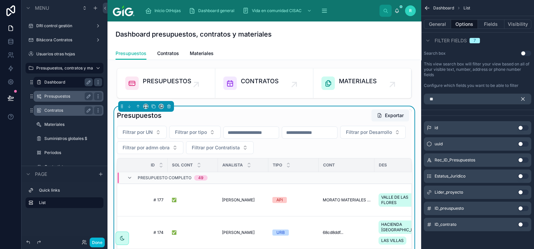
click at [523, 206] on button "Use setting" at bounding box center [523, 208] width 11 height 5
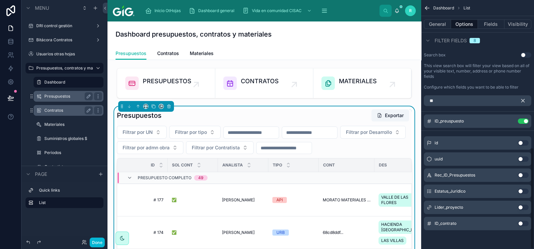
scroll to position [363, 0]
click at [528, 104] on button "scrollable content" at bounding box center [525, 101] width 11 height 11
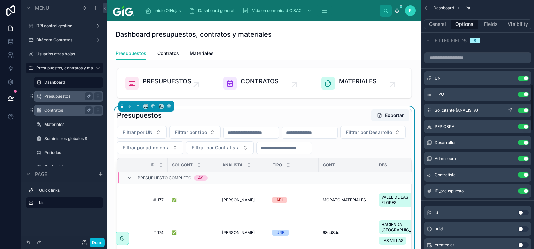
scroll to position [447, 0]
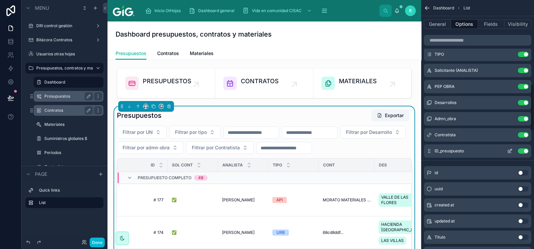
click at [512, 149] on icon "scrollable content" at bounding box center [510, 150] width 3 height 3
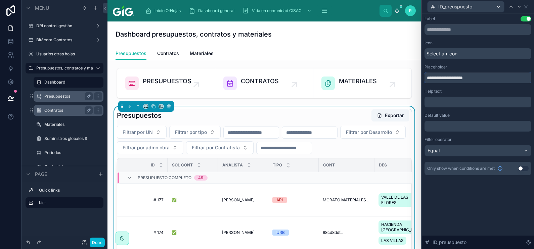
click at [460, 81] on input "**********" at bounding box center [477, 78] width 107 height 11
type input "**********"
click at [461, 85] on div "**********" at bounding box center [477, 95] width 107 height 159
click at [167, 51] on span "Contratos" at bounding box center [168, 53] width 22 height 7
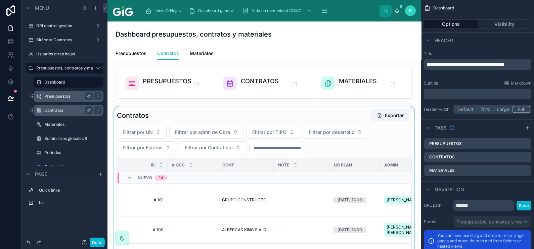
click at [325, 111] on div at bounding box center [264, 227] width 303 height 242
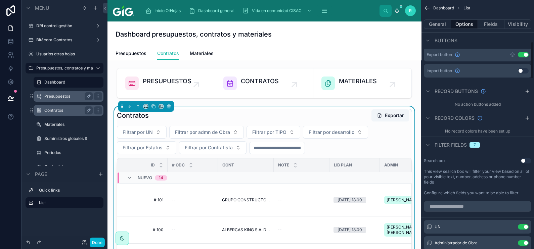
scroll to position [294, 0]
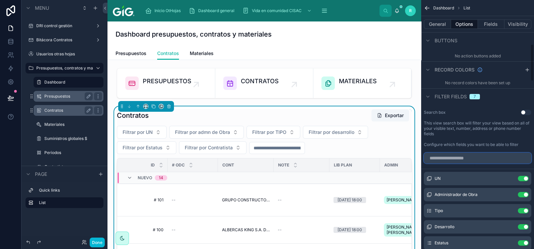
click at [491, 160] on input "scrollable content" at bounding box center [477, 158] width 107 height 11
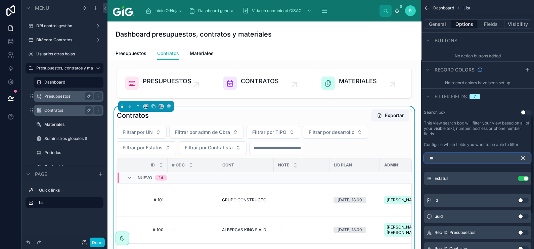
type input "**"
click at [481, 133] on label "This view search box will filter your view based on all of your visible text, n…" at bounding box center [477, 129] width 107 height 16
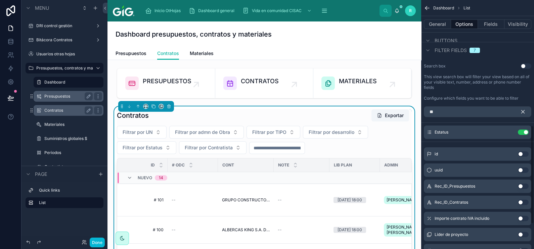
scroll to position [382, 0]
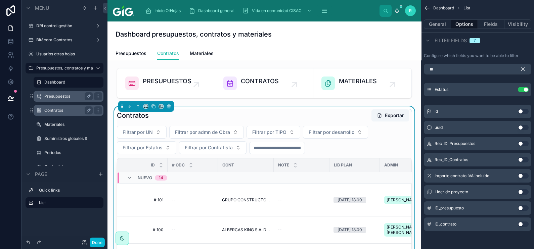
click at [523, 223] on button "Use setting" at bounding box center [523, 224] width 11 height 5
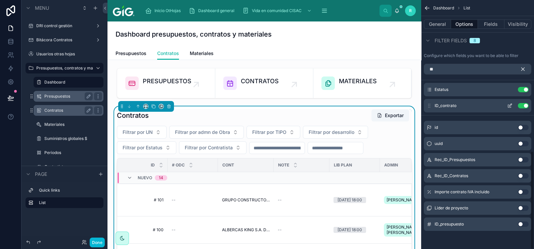
click at [510, 105] on icon "scrollable content" at bounding box center [509, 105] width 5 height 5
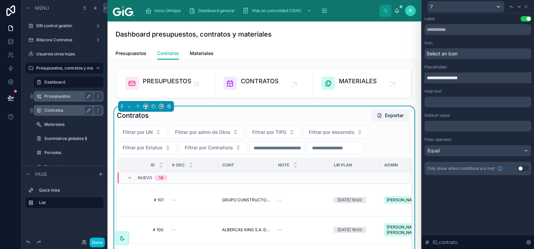
drag, startPoint x: 461, startPoint y: 81, endPoint x: 447, endPoint y: 79, distance: 13.9
click at [447, 79] on input "**********" at bounding box center [477, 78] width 107 height 11
type input "**********"
drag, startPoint x: 12, startPoint y: 96, endPoint x: 29, endPoint y: 114, distance: 24.5
click at [12, 96] on icon at bounding box center [10, 98] width 7 height 7
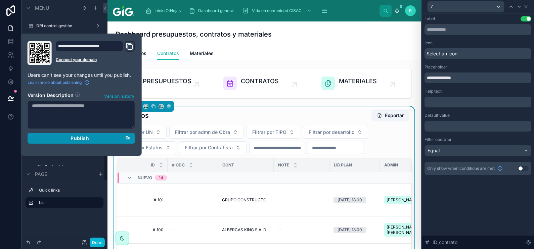
click at [95, 136] on div "Publish" at bounding box center [81, 138] width 99 height 6
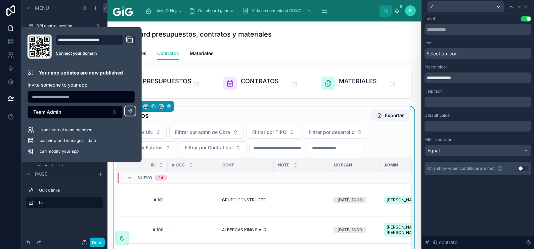
drag, startPoint x: 345, startPoint y: 39, endPoint x: 356, endPoint y: 115, distance: 77.0
click at [345, 39] on div "Dashboard presupuestos, contratos y materiales" at bounding box center [265, 34] width 298 height 9
